Goal: Transaction & Acquisition: Subscribe to service/newsletter

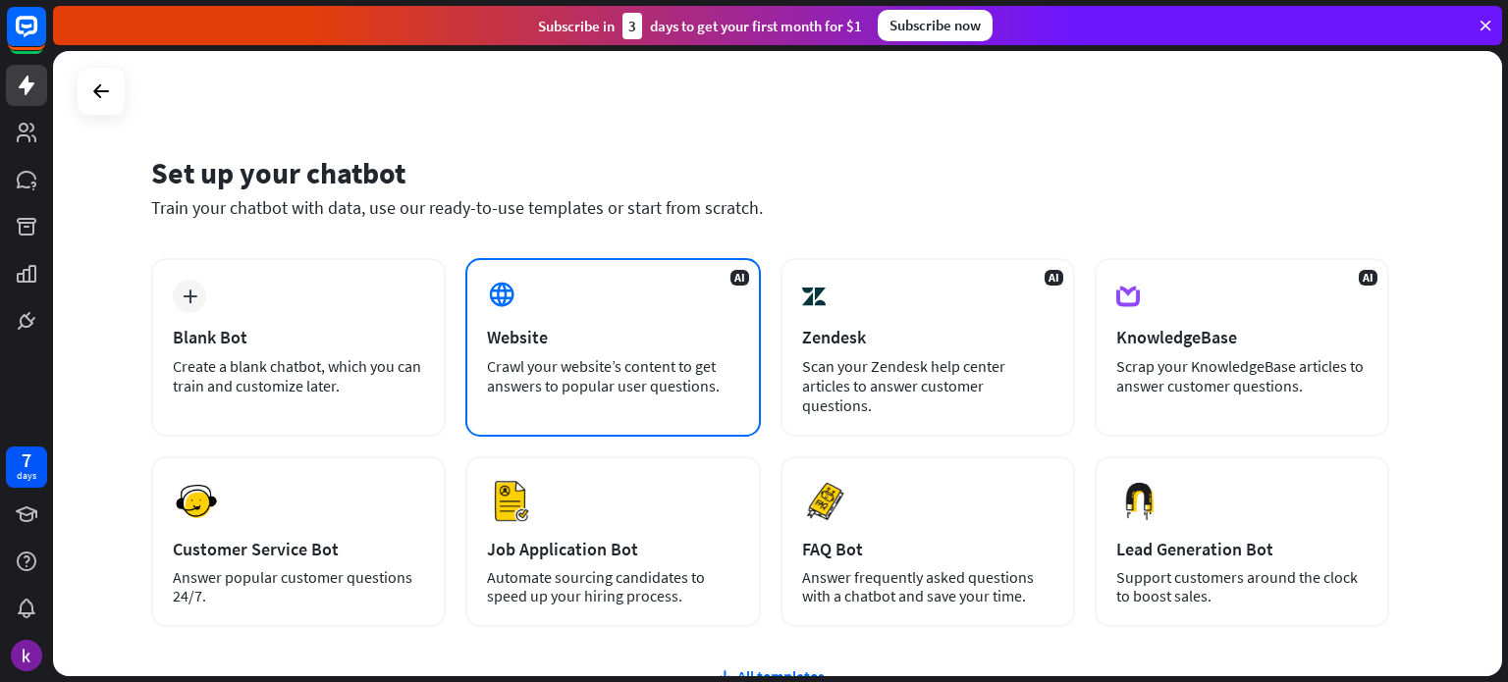
click at [543, 347] on div "AI Website Crawl your website’s content to get answers to popular user question…" at bounding box center [612, 347] width 294 height 179
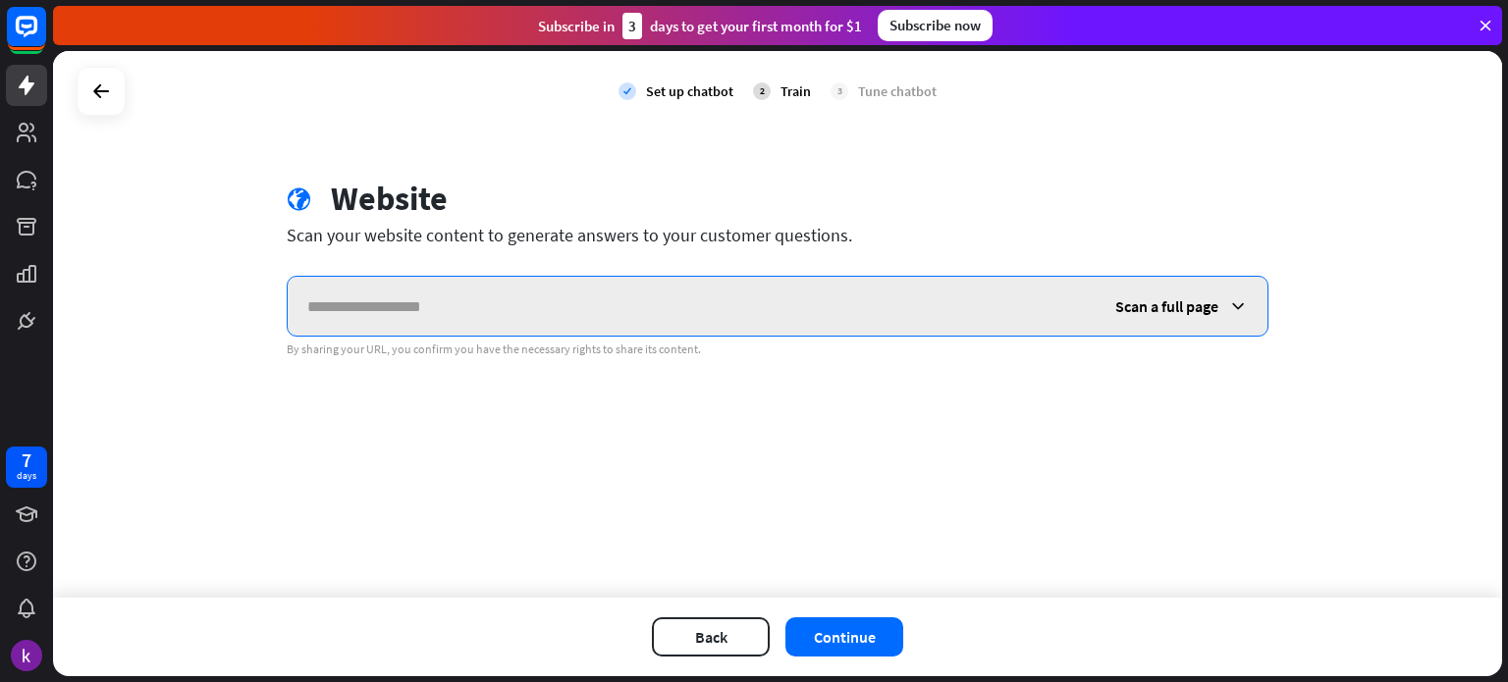
paste input "**********"
type input "**********"
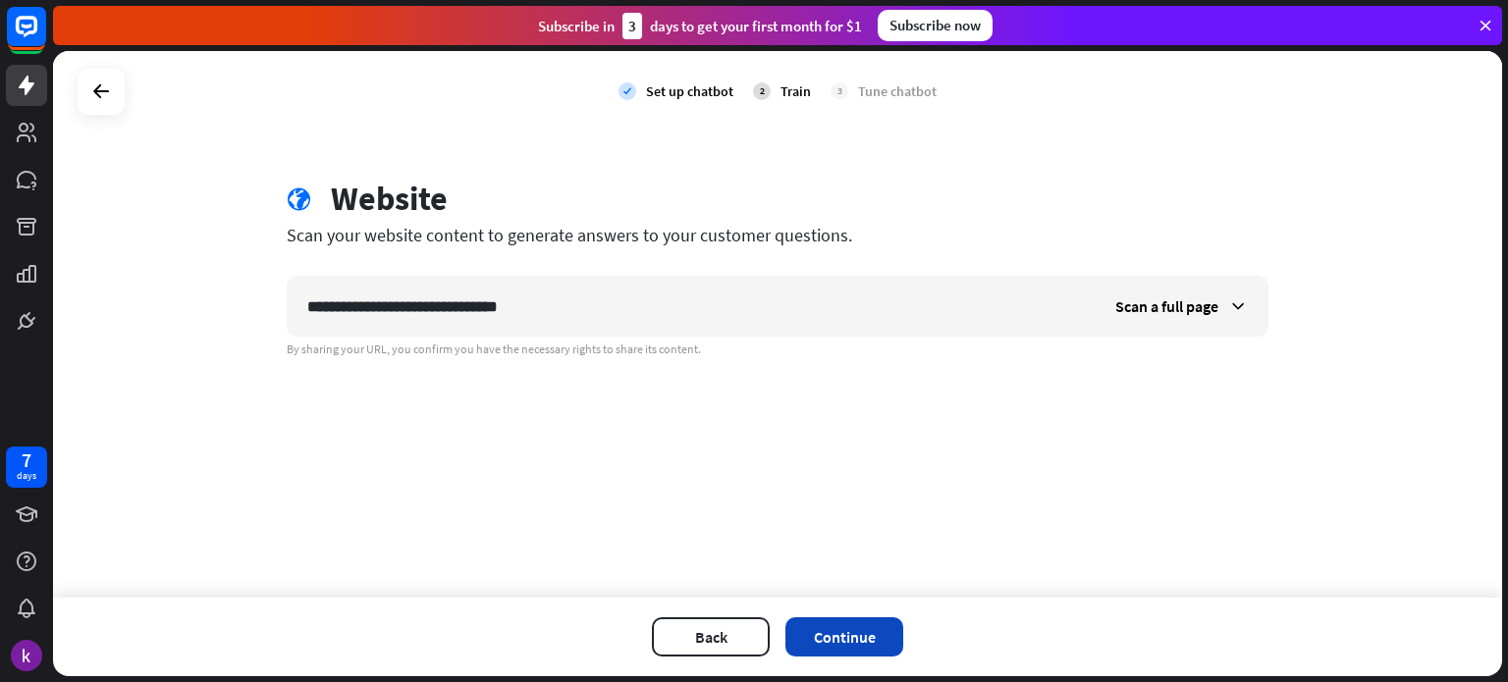
click at [843, 631] on button "Continue" at bounding box center [844, 636] width 118 height 39
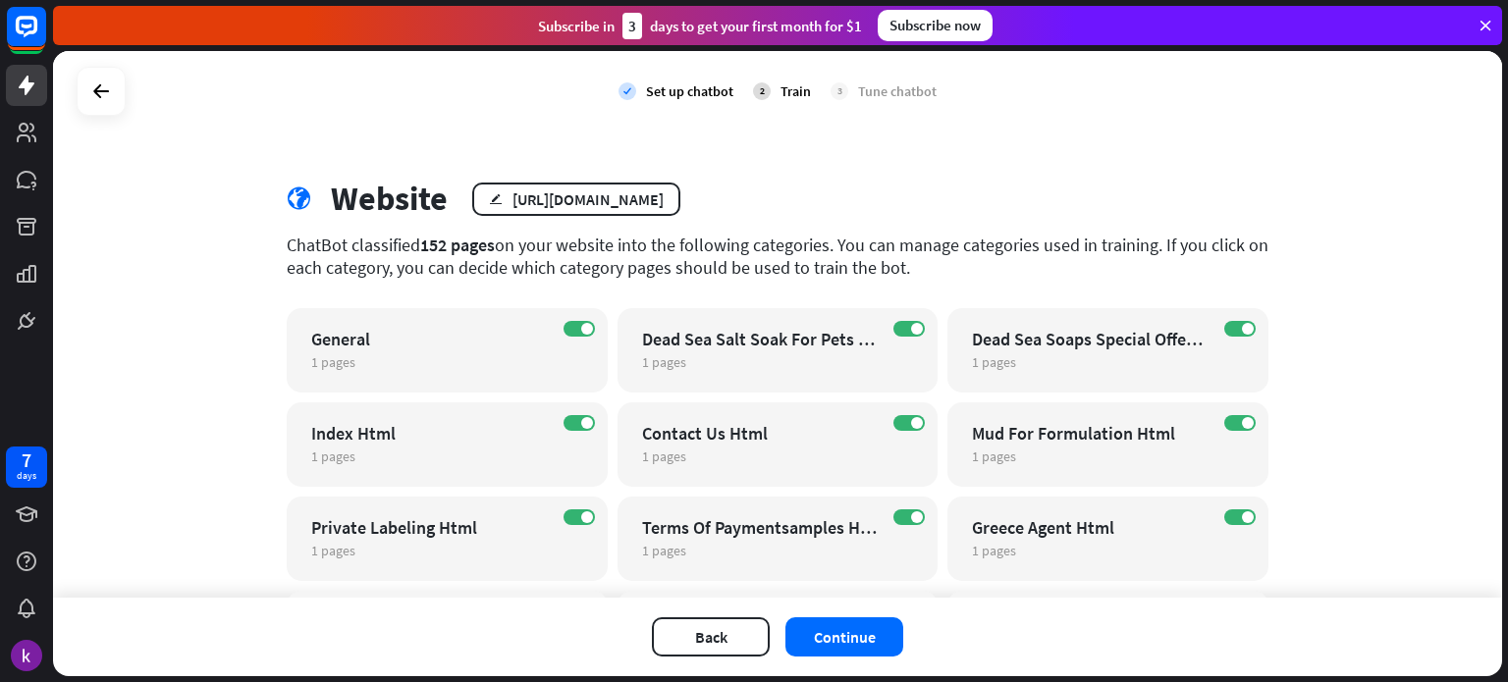
drag, startPoint x: 1503, startPoint y: 121, endPoint x: 1502, endPoint y: 172, distance: 51.0
click at [1507, 185] on div "check Set up chatbot 2 Train 3 Tune chatbot globe Website edit [URL][DOMAIN_NAM…" at bounding box center [780, 366] width 1455 height 631
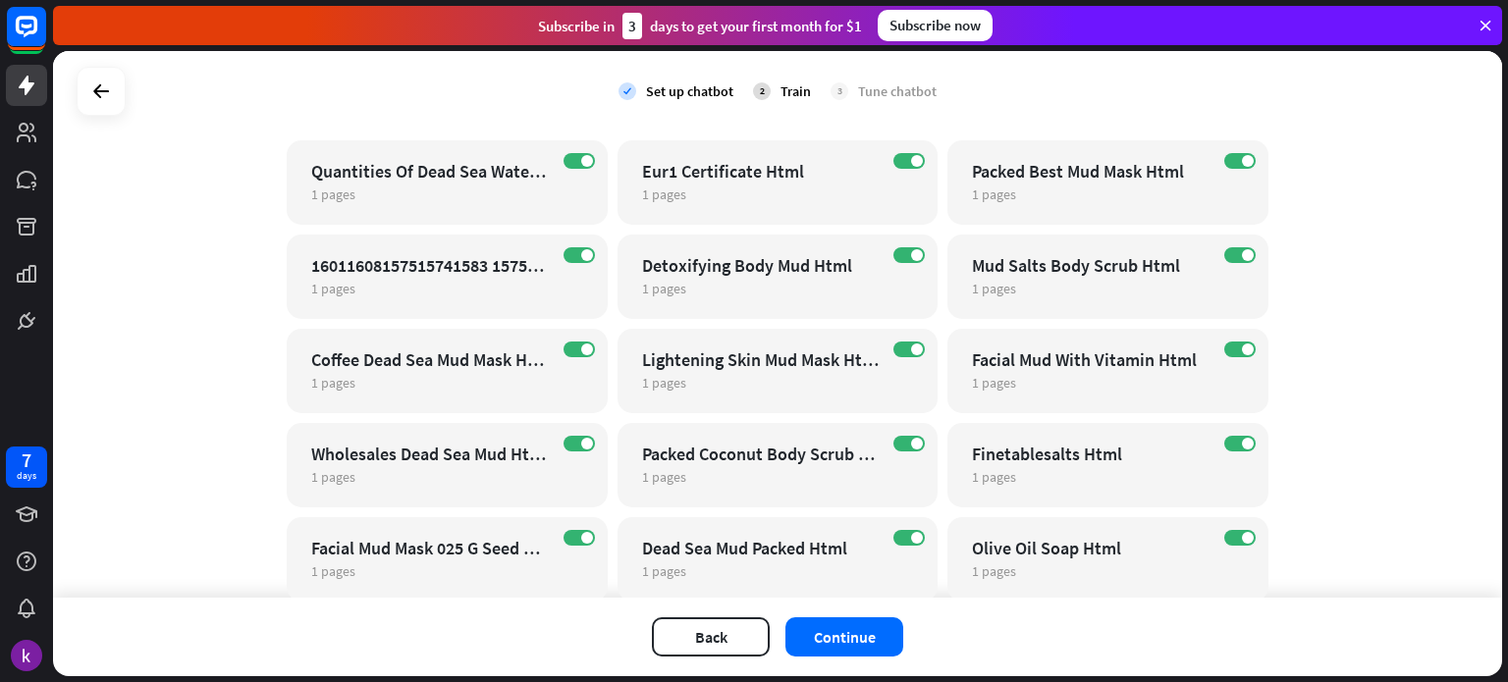
scroll to position [4379, 0]
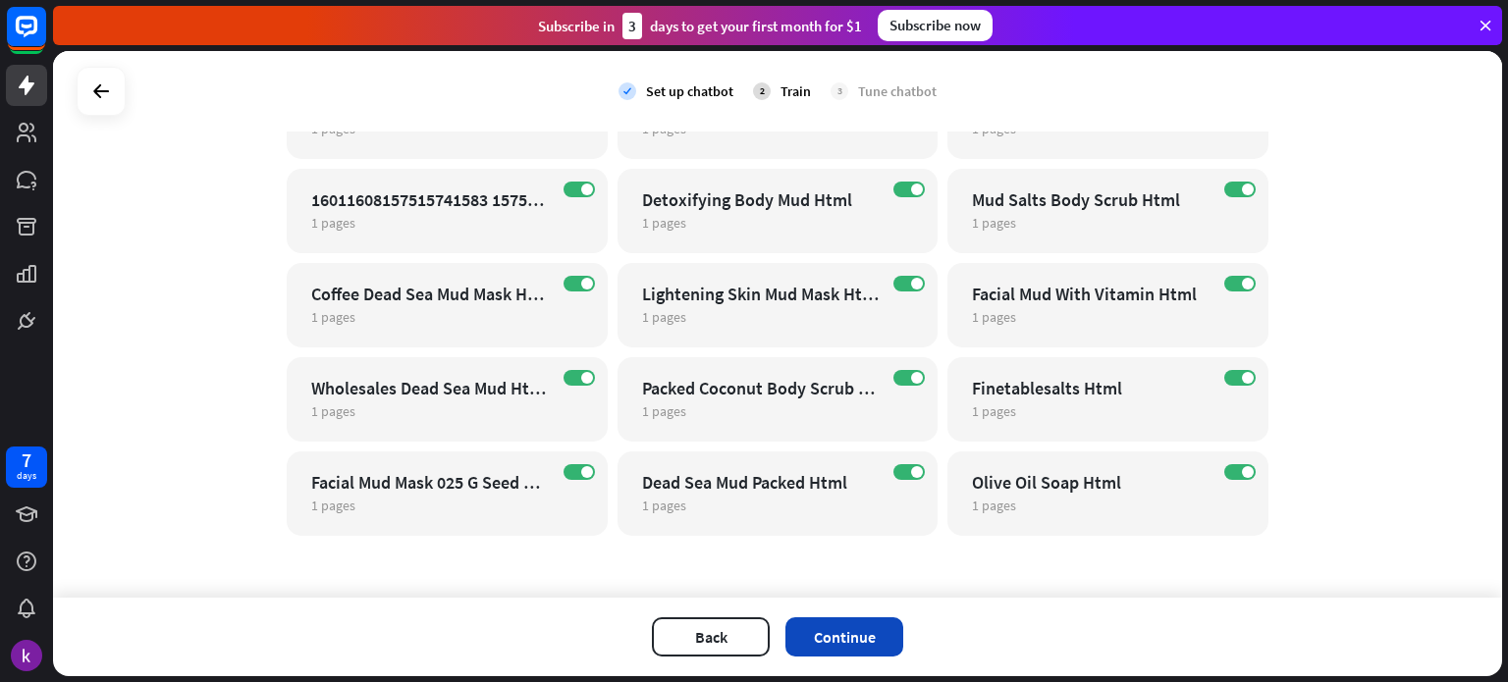
click at [840, 636] on button "Continue" at bounding box center [844, 636] width 118 height 39
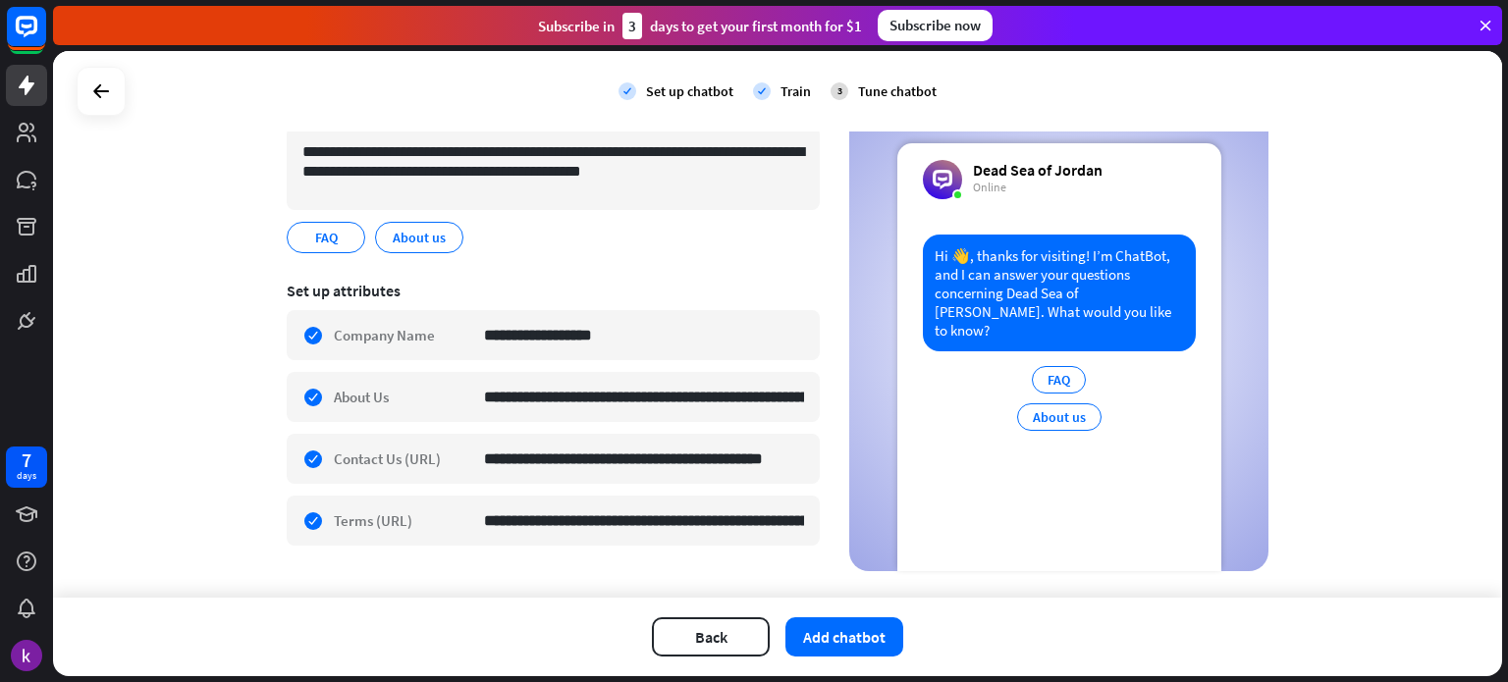
scroll to position [210, 0]
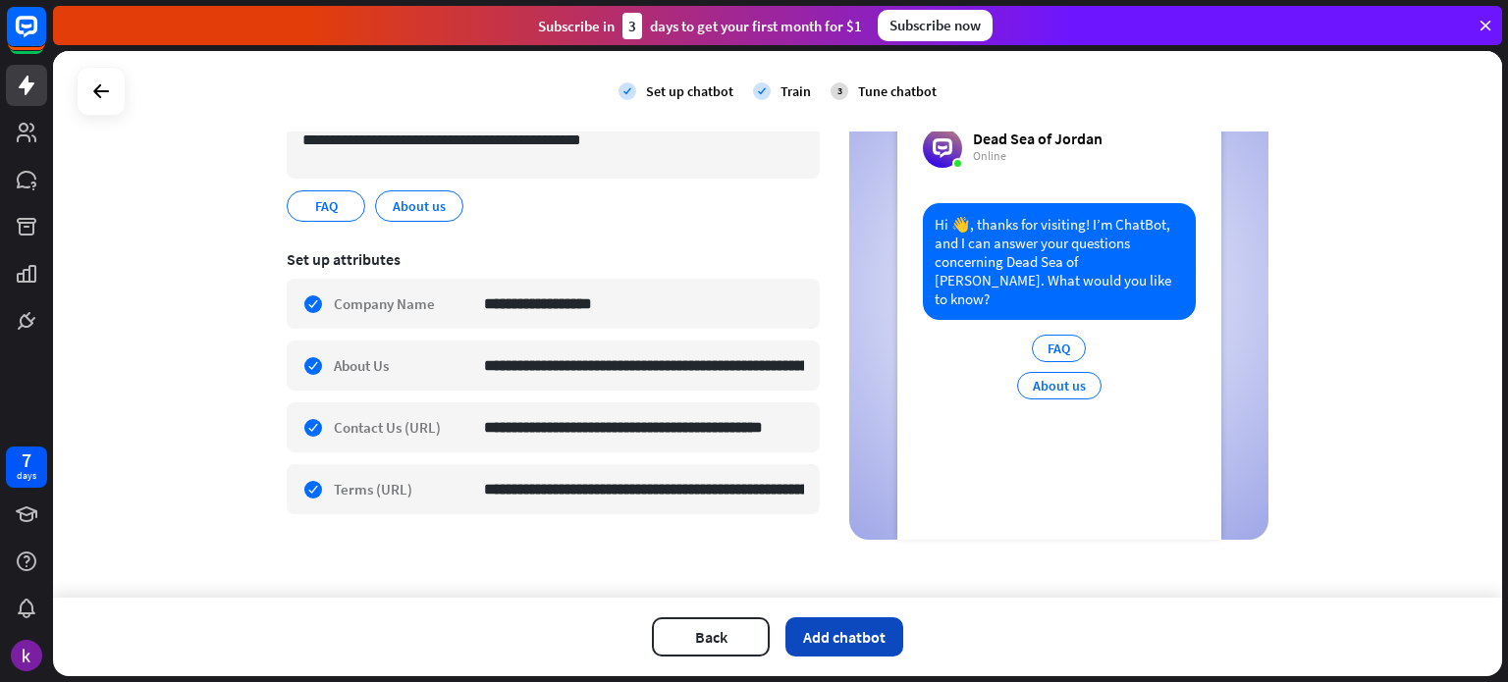
click at [868, 643] on button "Add chatbot" at bounding box center [844, 636] width 118 height 39
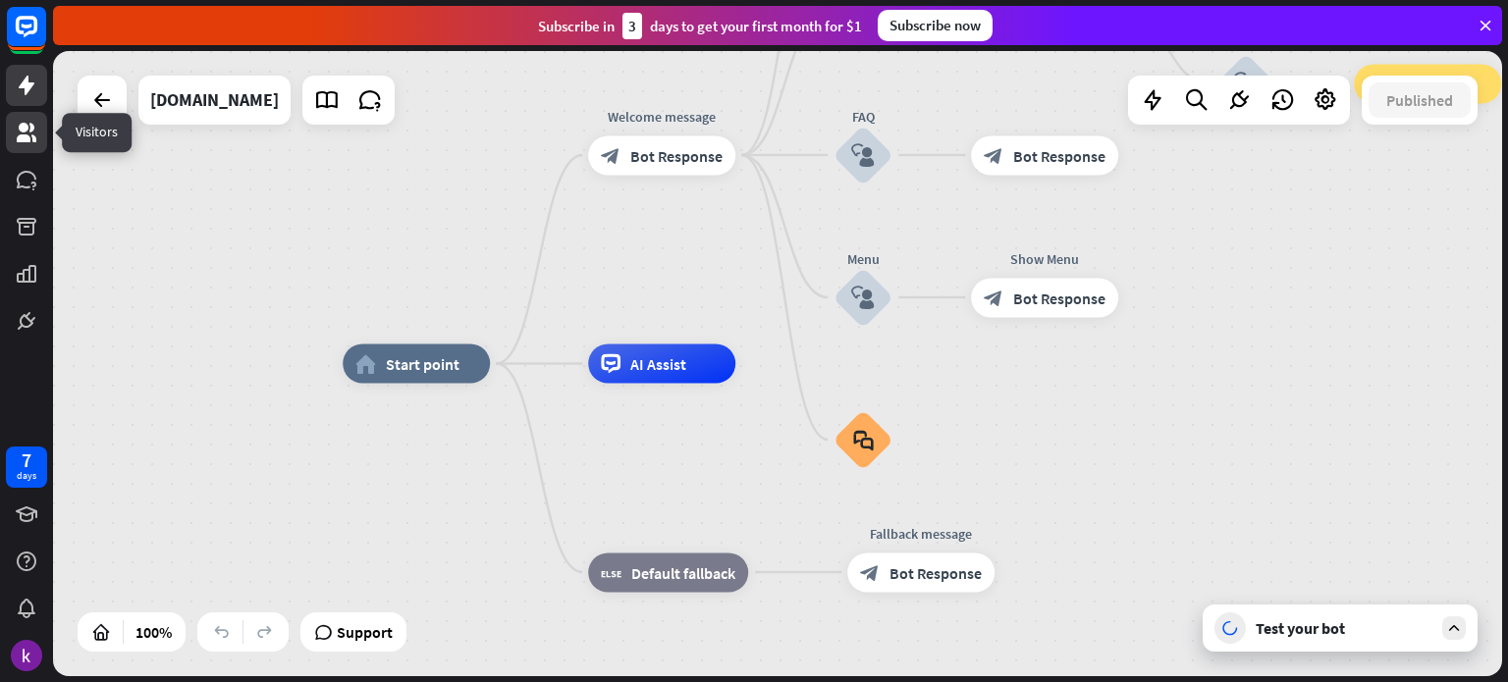
click at [20, 131] on icon at bounding box center [27, 133] width 24 height 24
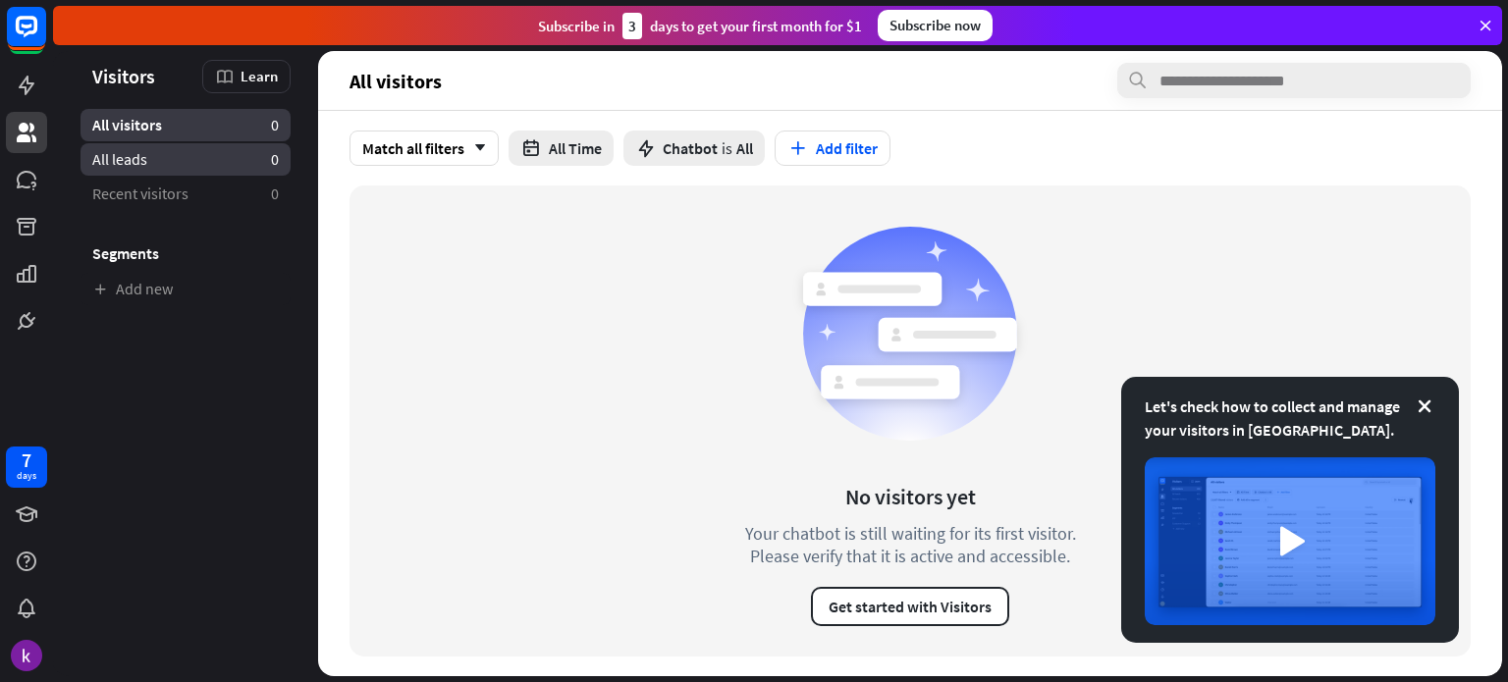
click at [189, 155] on link "All leads 0" at bounding box center [185, 159] width 210 height 32
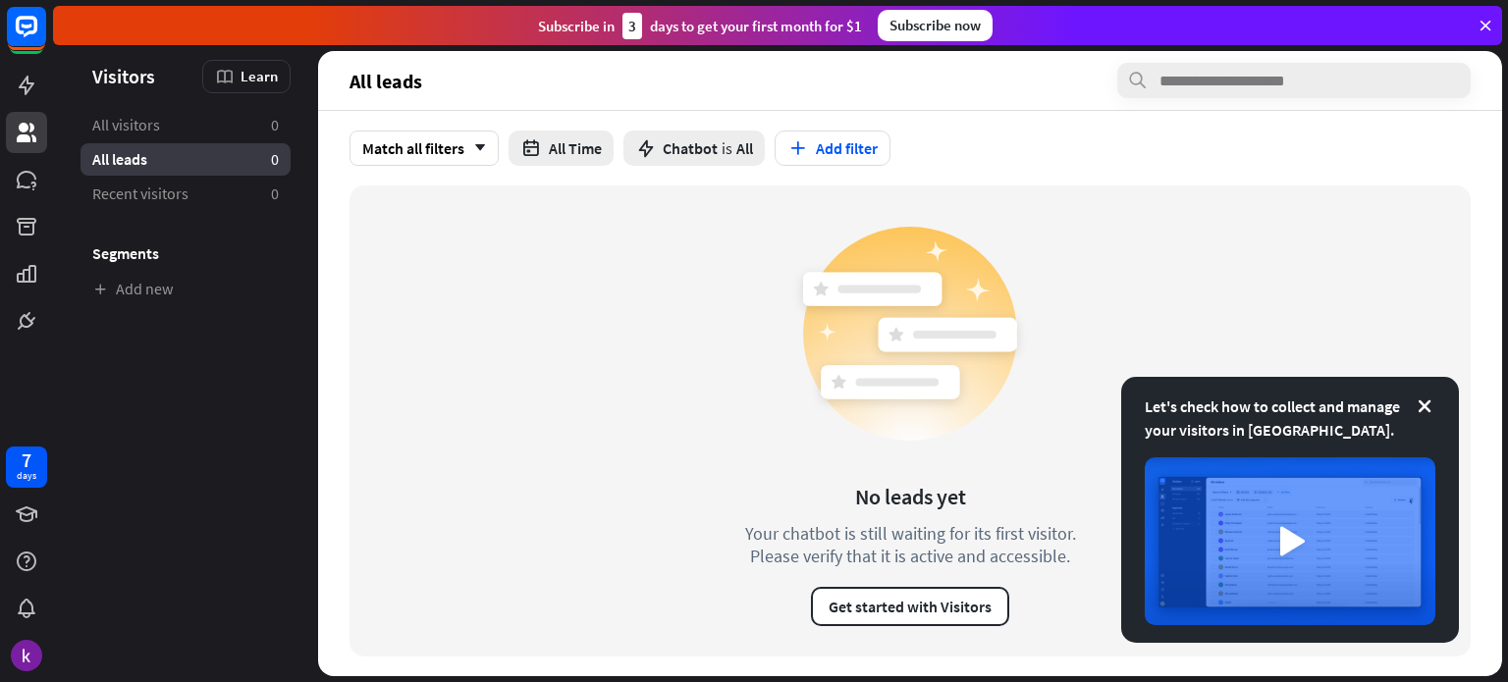
click at [1483, 23] on icon at bounding box center [1485, 26] width 18 height 18
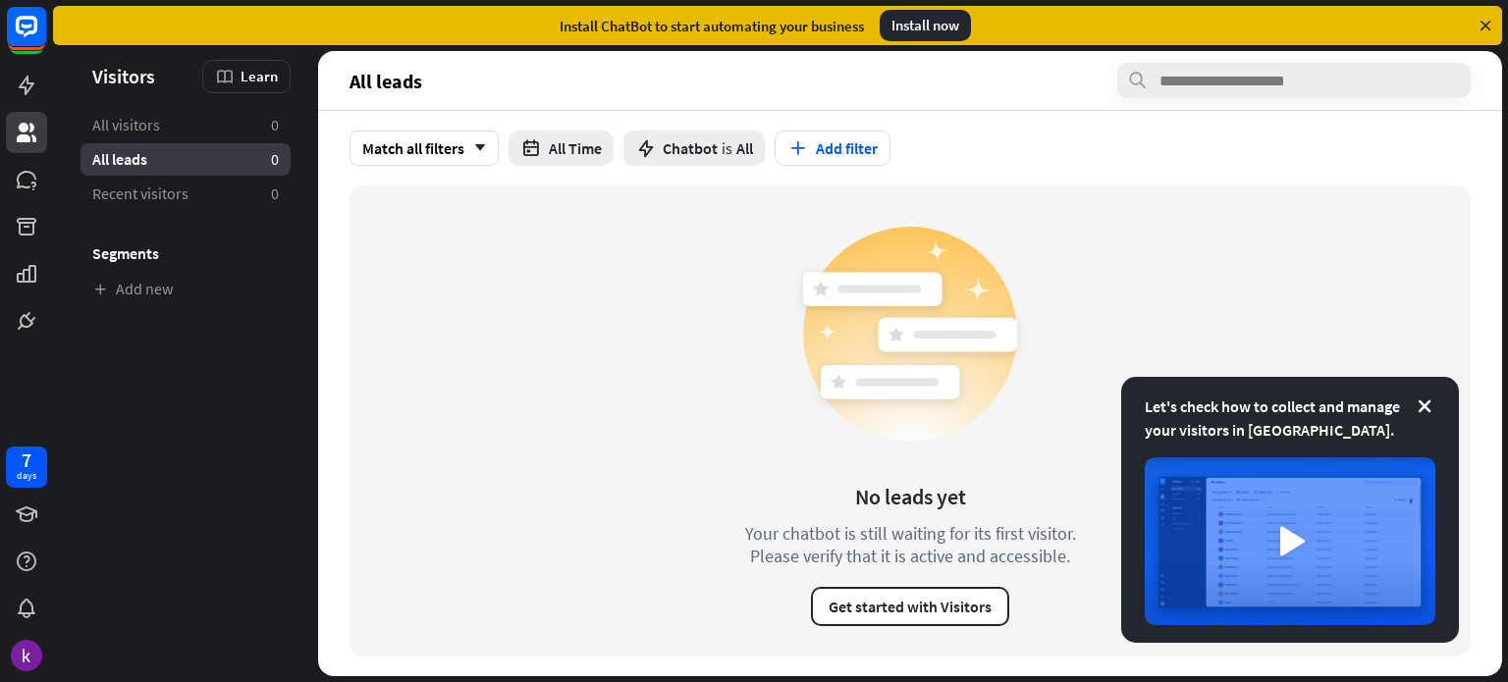
click at [1484, 24] on icon at bounding box center [1485, 26] width 18 height 18
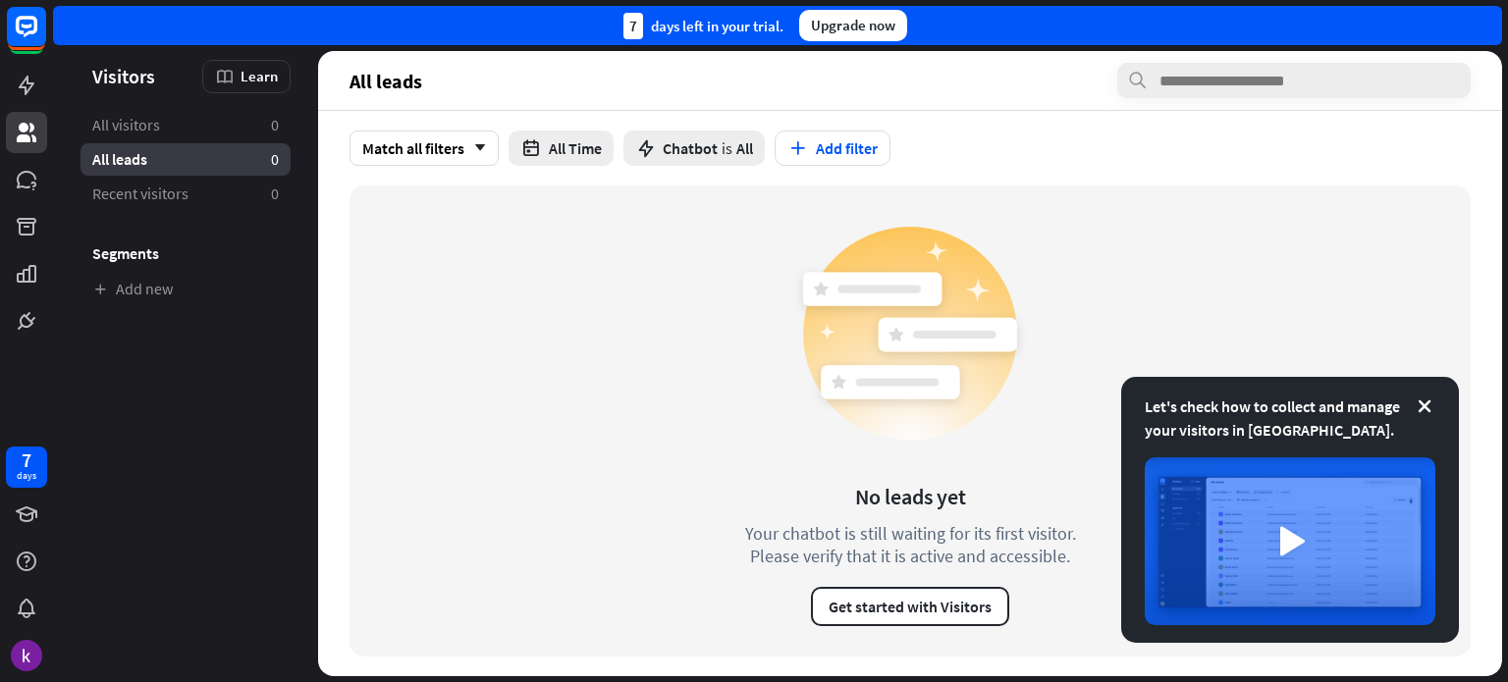
click at [890, 30] on div "Upgrade now" at bounding box center [853, 25] width 108 height 31
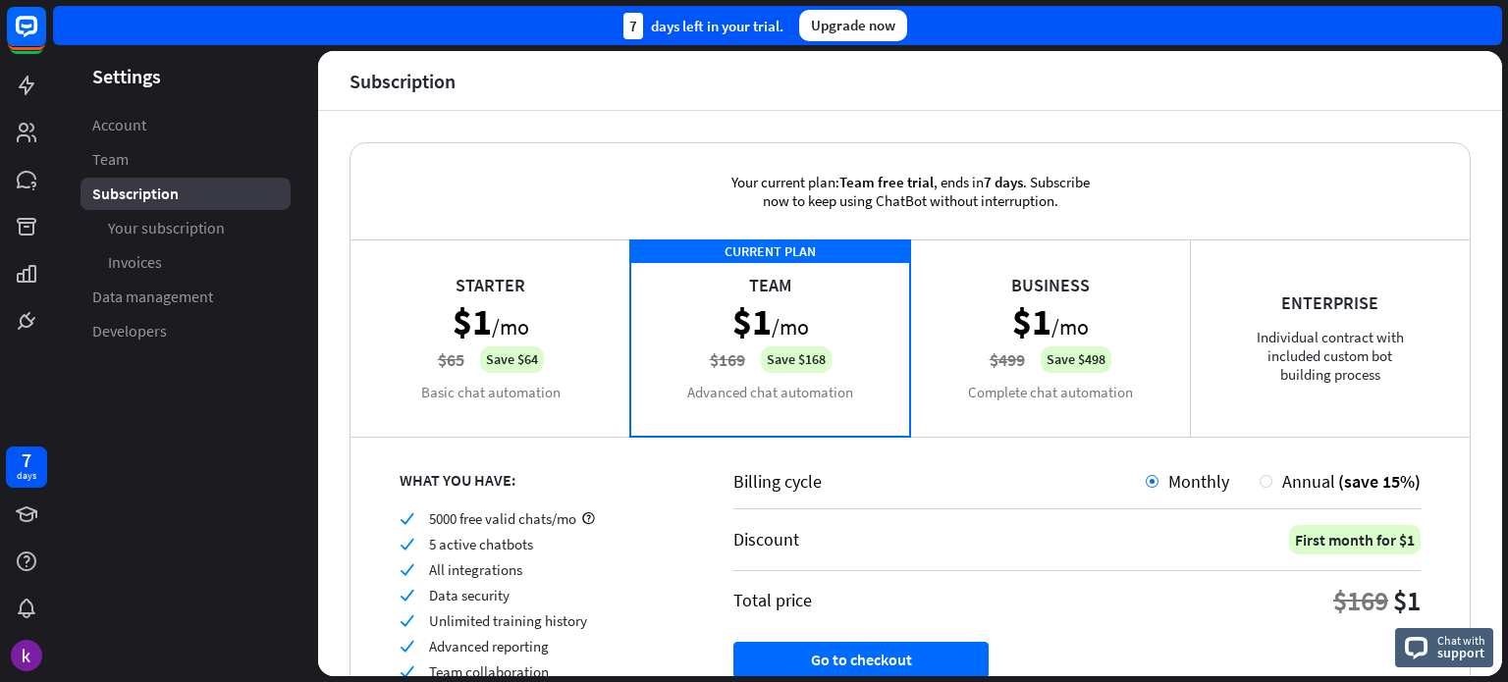
click at [988, 349] on div "Business $1 /mo $499 Save $498 Complete chat automation" at bounding box center [1050, 337] width 280 height 196
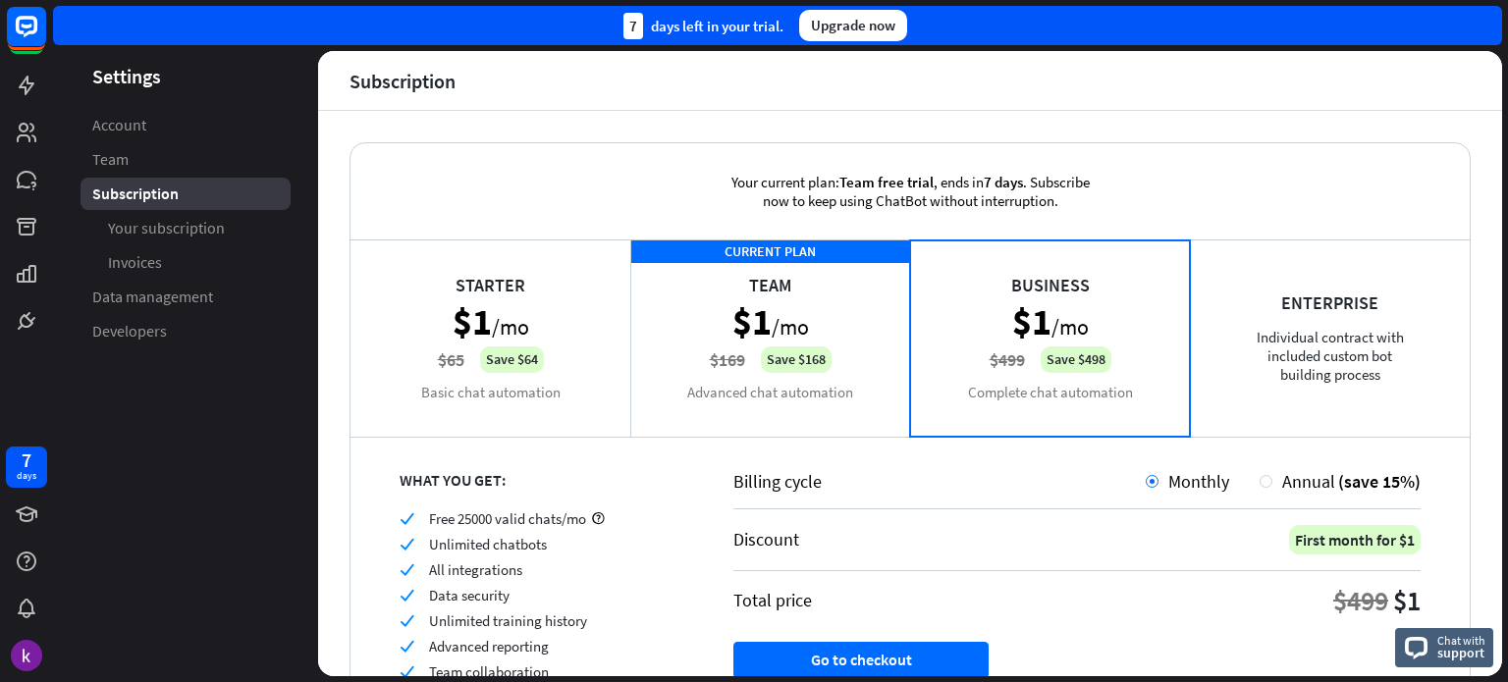
scroll to position [145, 0]
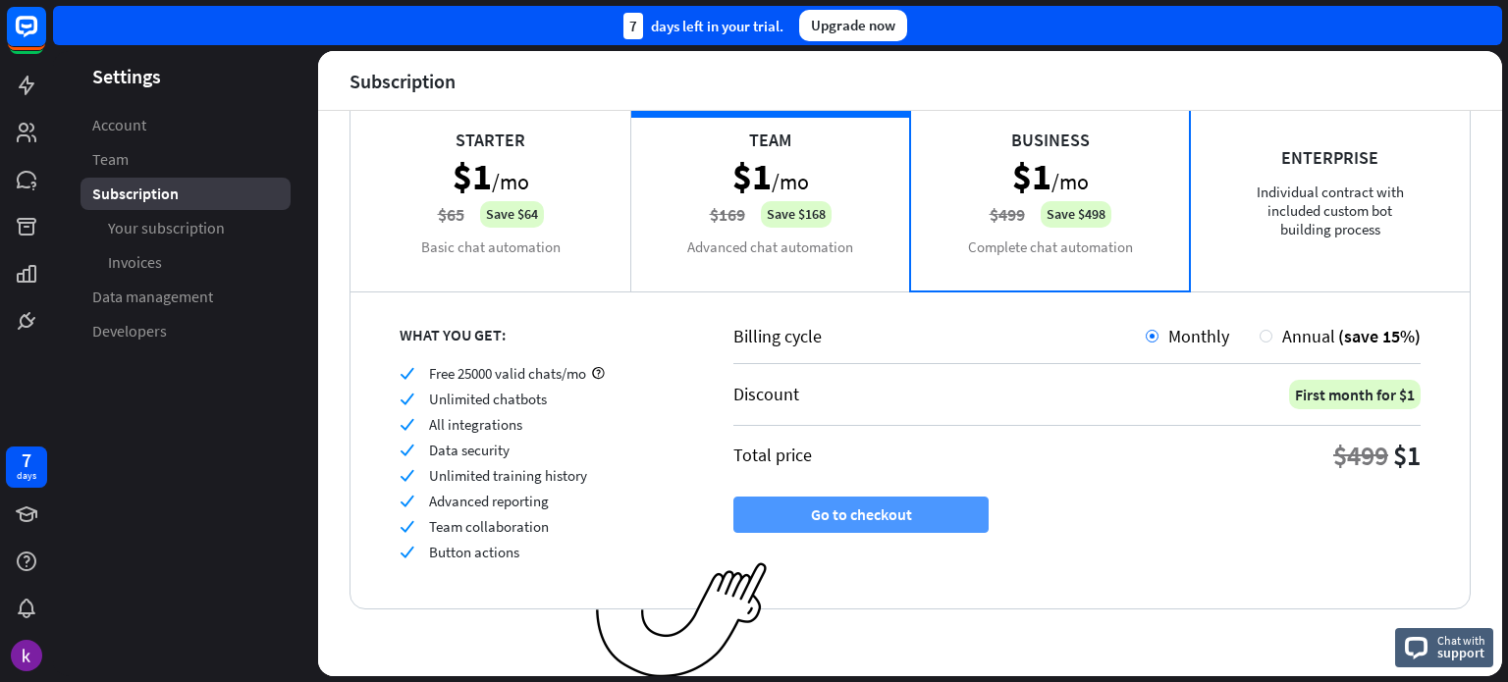
click at [915, 516] on button "Go to checkout" at bounding box center [860, 515] width 255 height 36
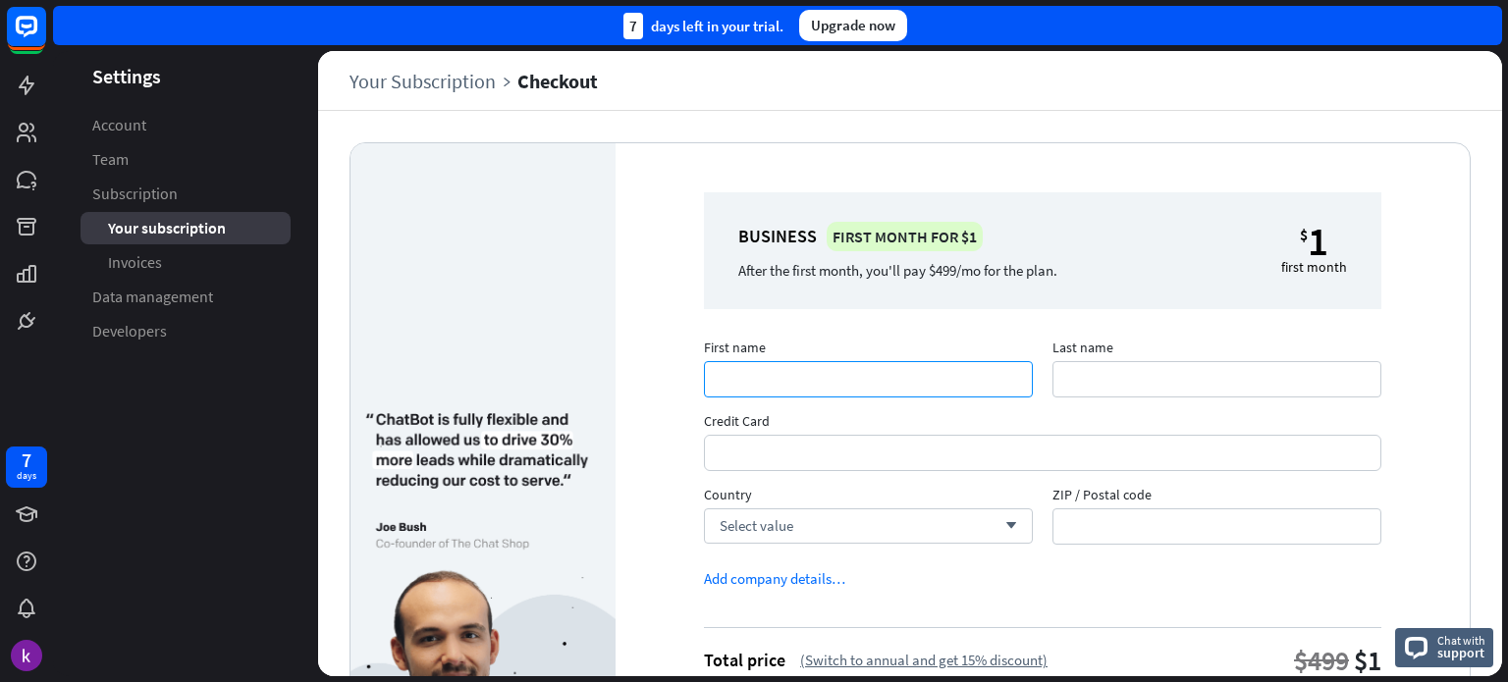
click at [856, 380] on input "First name" at bounding box center [868, 379] width 329 height 36
type input "******"
type input "****"
type input "*****"
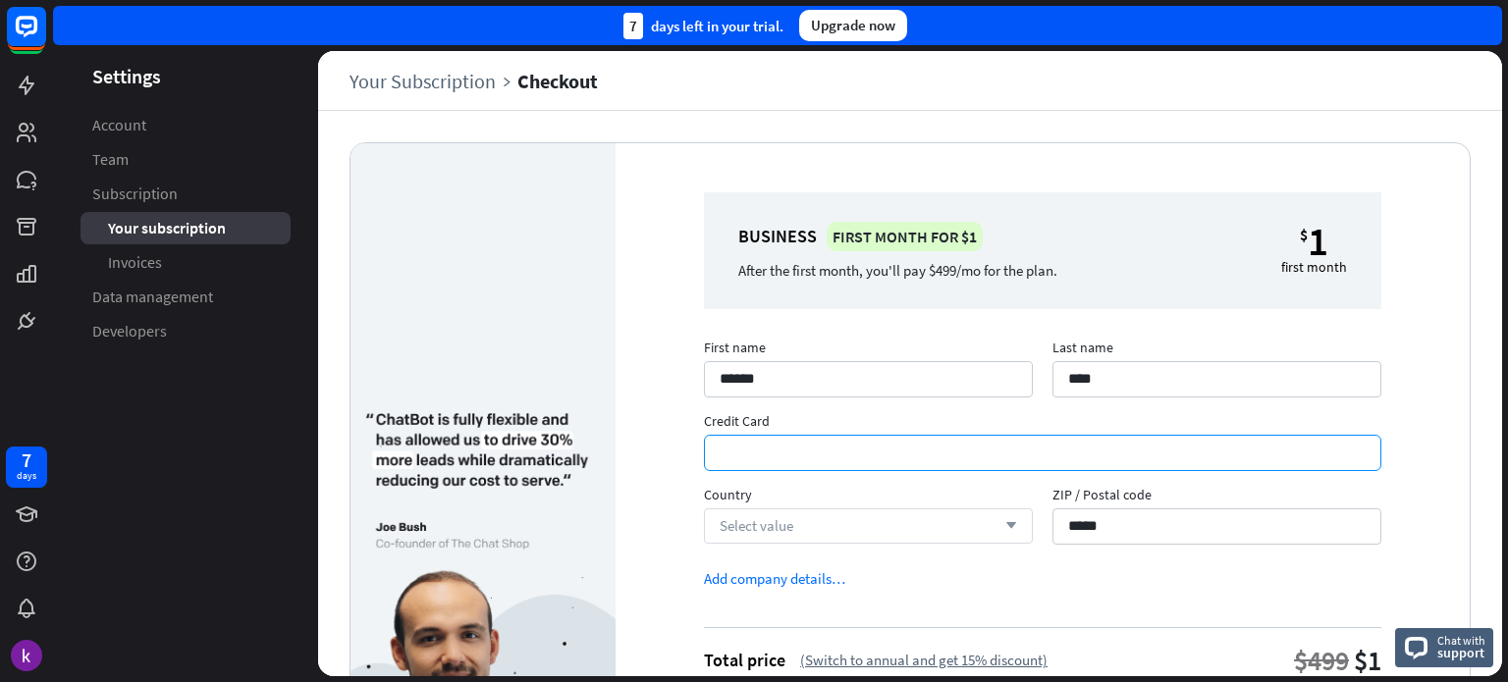
click at [883, 525] on div "Select value arrow_down" at bounding box center [868, 525] width 329 height 35
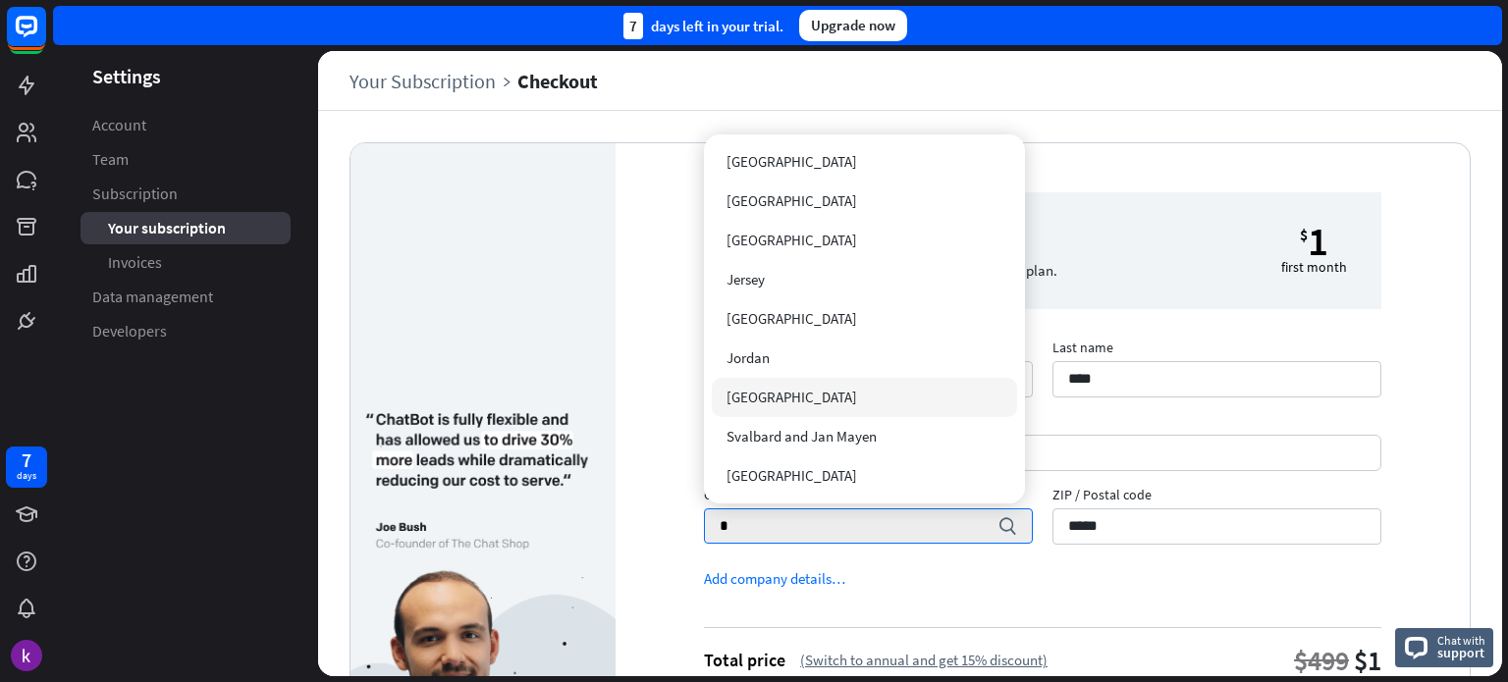
type input "*"
click at [773, 357] on div "Jordan" at bounding box center [865, 358] width 306 height 39
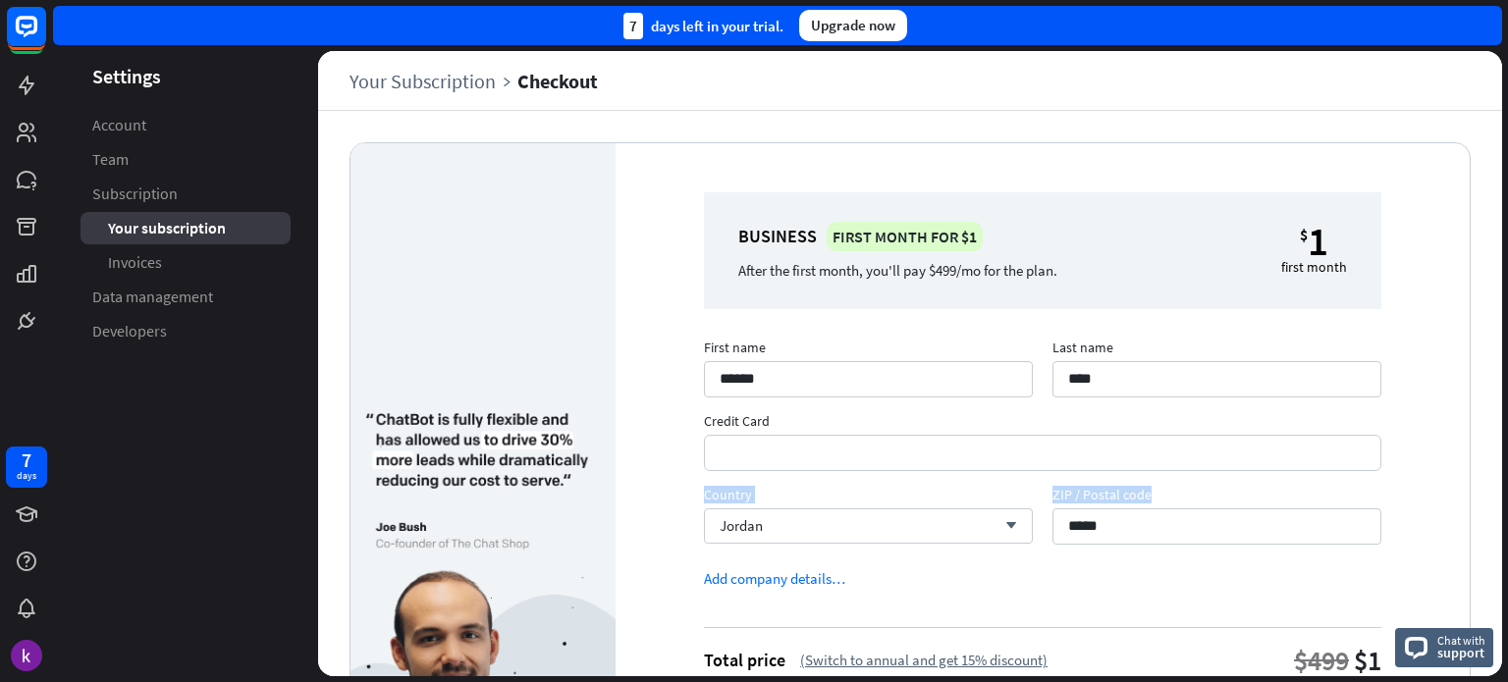
drag, startPoint x: 1502, startPoint y: 462, endPoint x: 1504, endPoint y: 538, distance: 75.6
click at [1504, 538] on div "Settings Account Team Subscription Your subscription Invoices Data management D…" at bounding box center [780, 366] width 1455 height 631
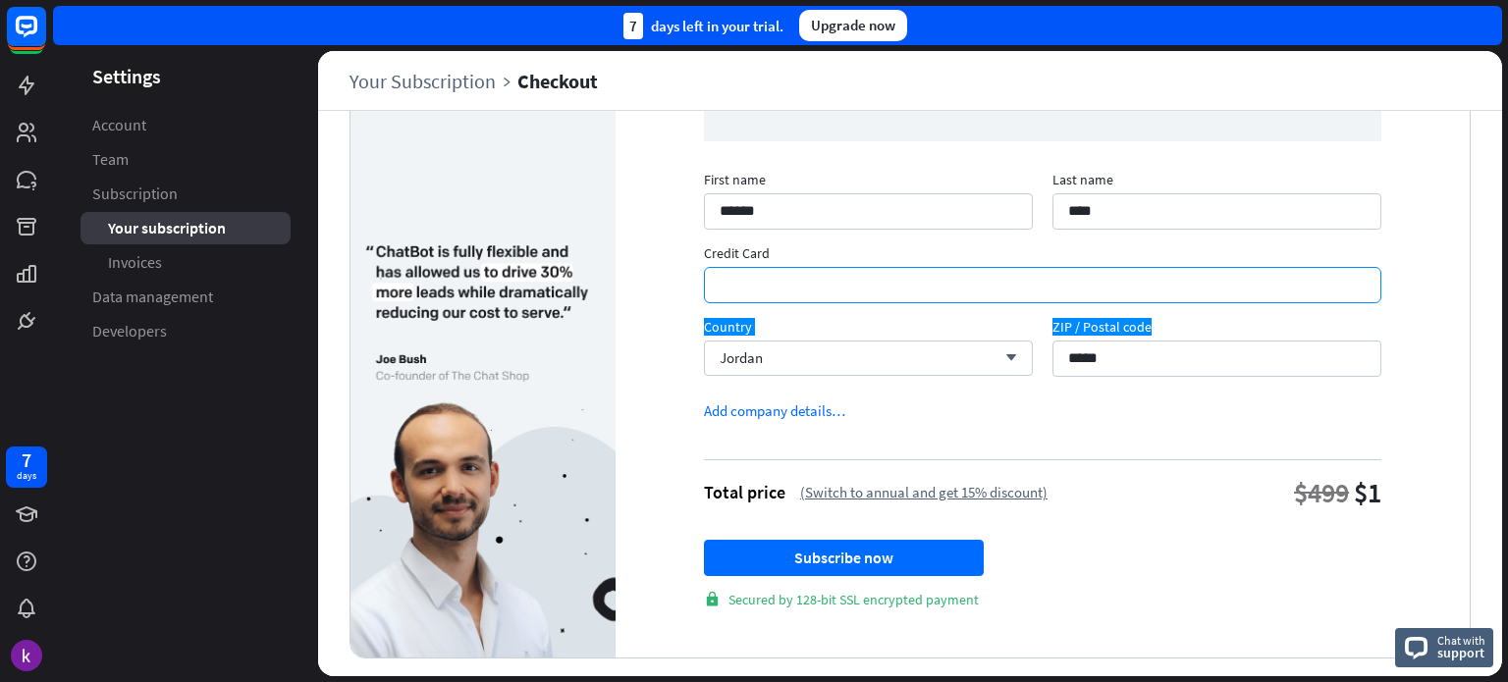
scroll to position [181, 0]
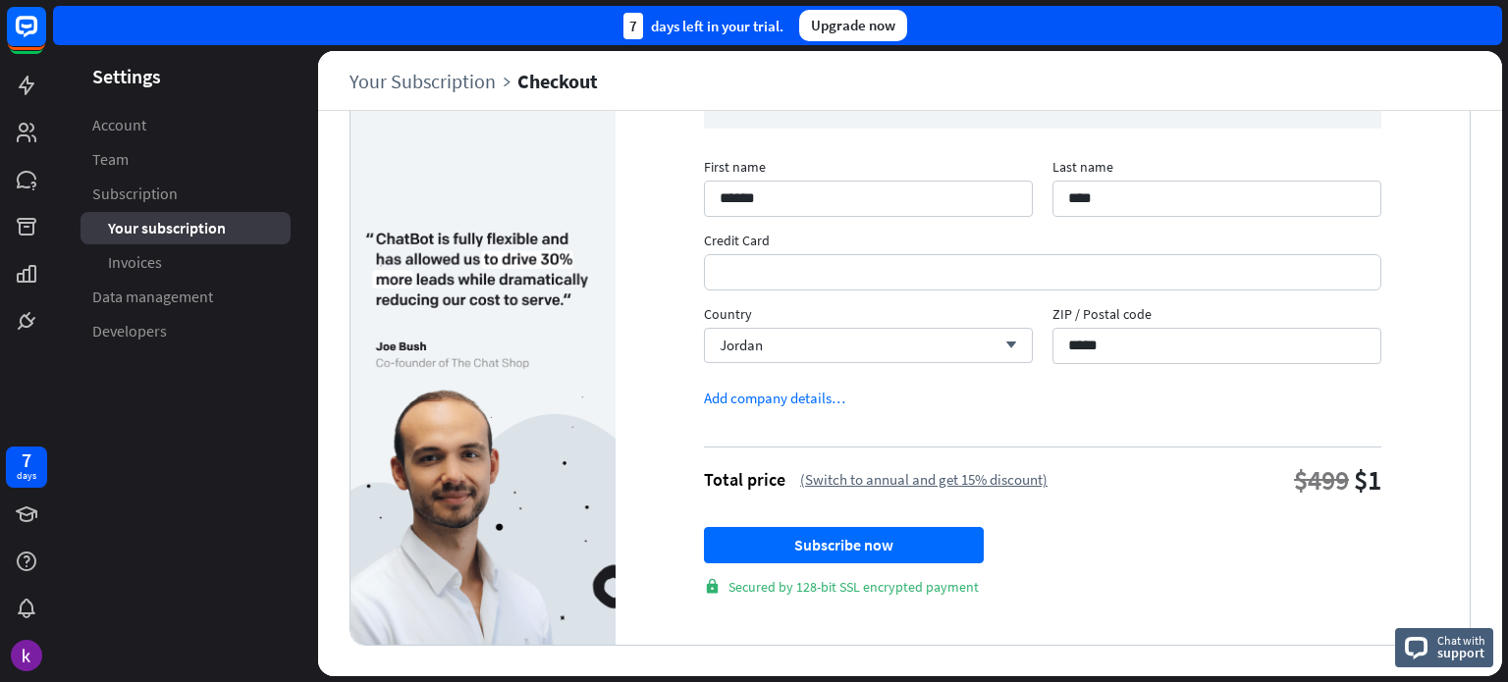
click at [1137, 415] on form "First name ****** Last name **** Credit Card Country Jordan arrow_down ZIP / Po…" at bounding box center [1042, 382] width 677 height 428
click at [927, 547] on button "Subscribe now" at bounding box center [844, 545] width 280 height 36
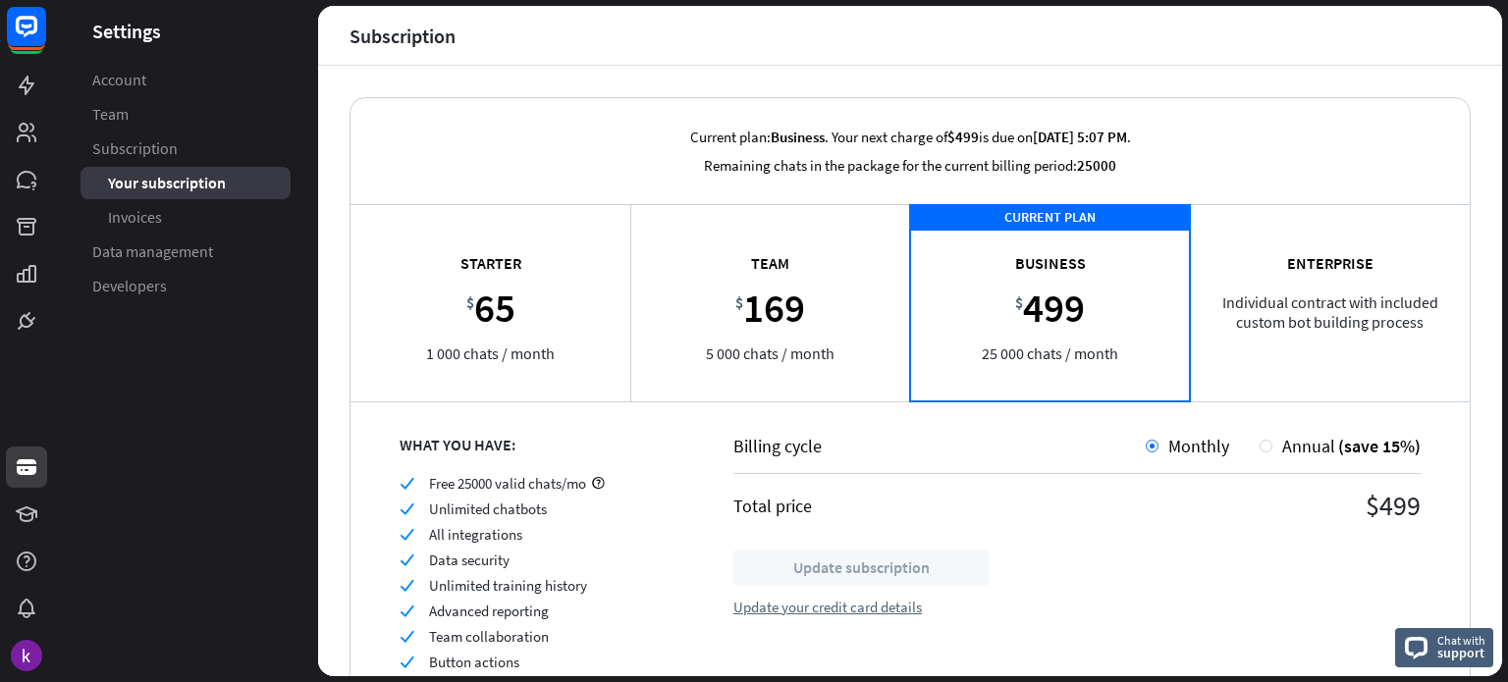
click at [182, 185] on span "Your subscription" at bounding box center [167, 183] width 118 height 21
